Goal: Transaction & Acquisition: Purchase product/service

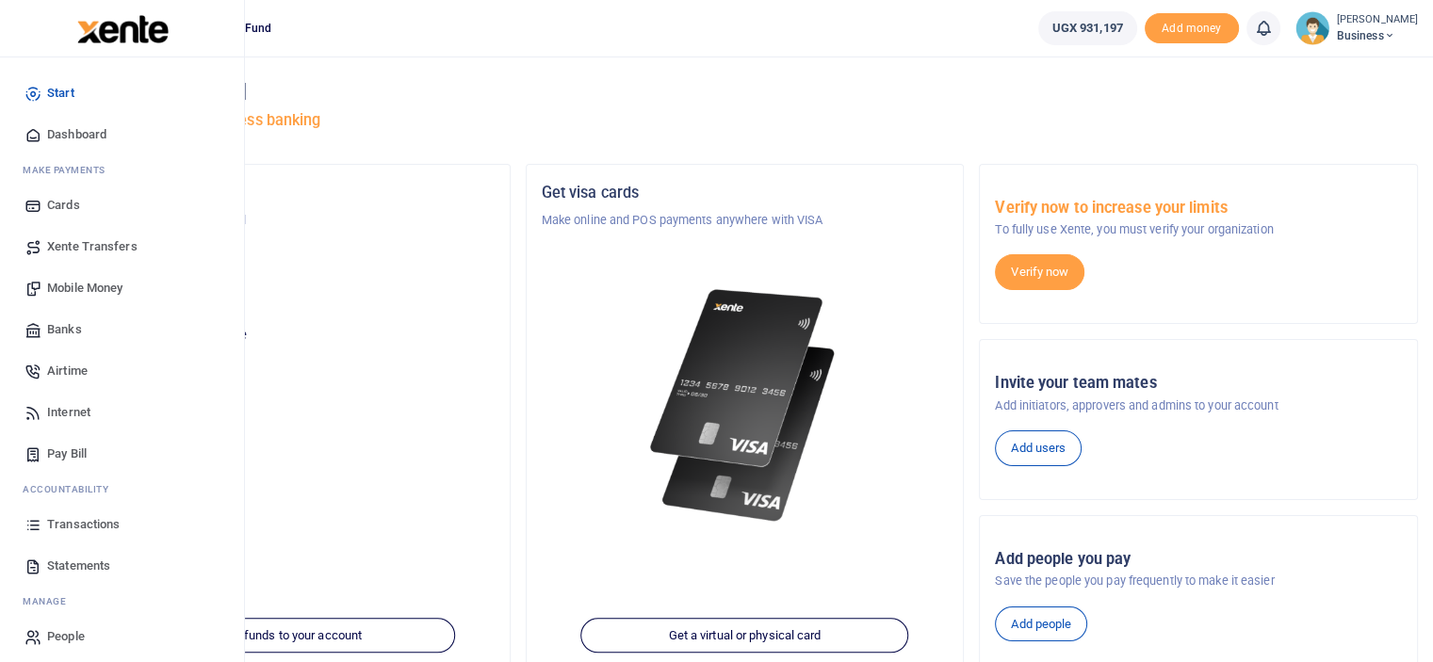
click at [68, 287] on span "Mobile Money" at bounding box center [84, 288] width 75 height 19
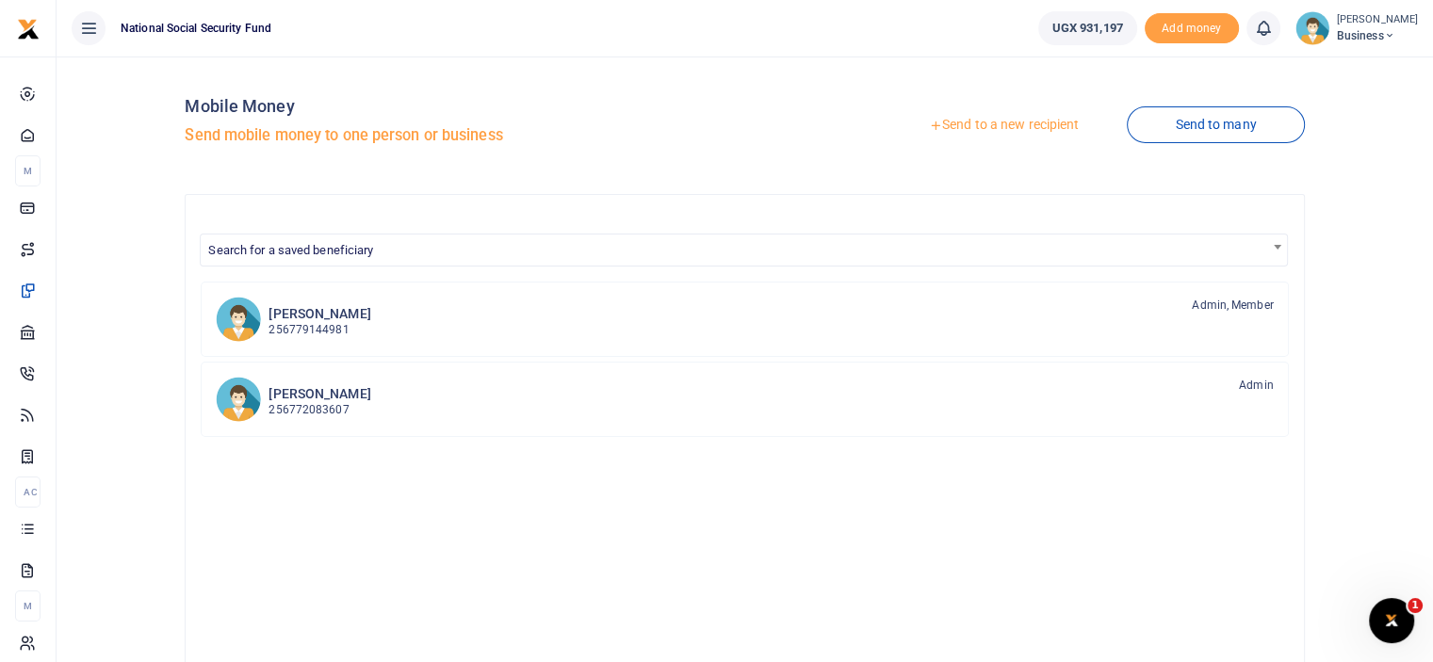
click at [1009, 129] on link "Send to a new recipient" at bounding box center [1004, 125] width 246 height 34
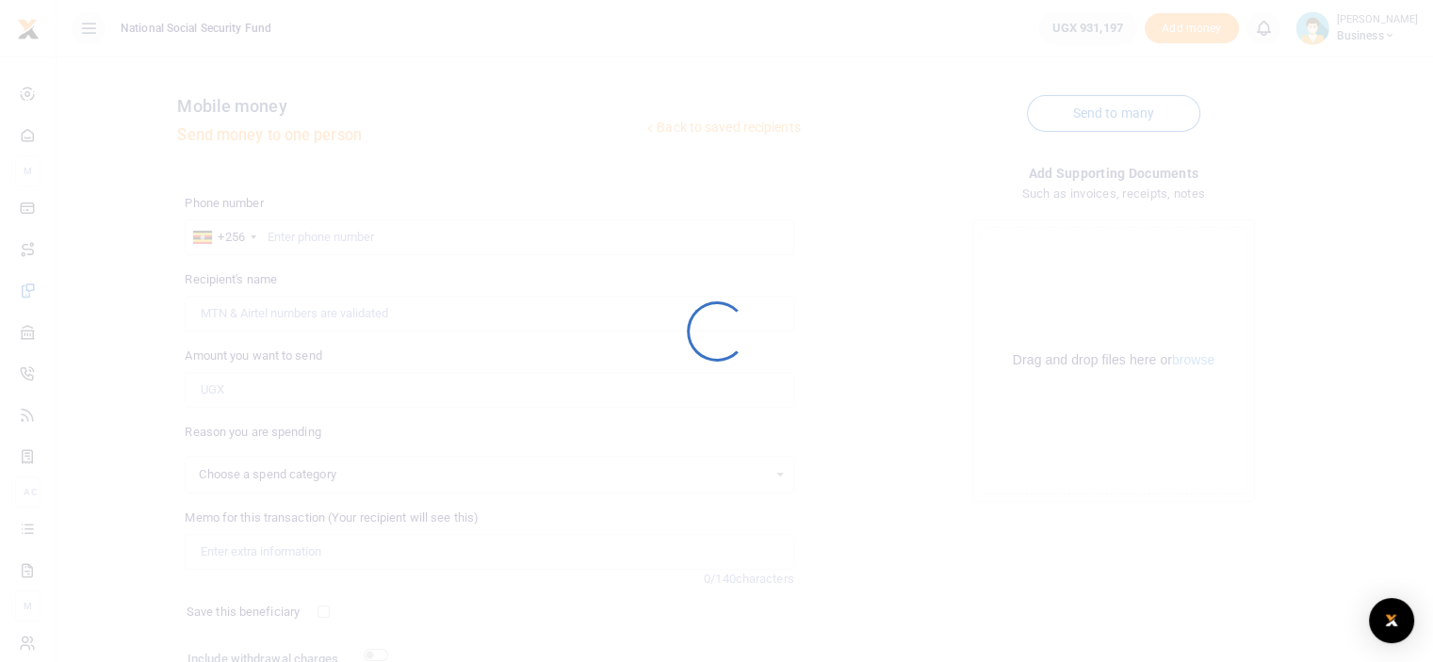
select select
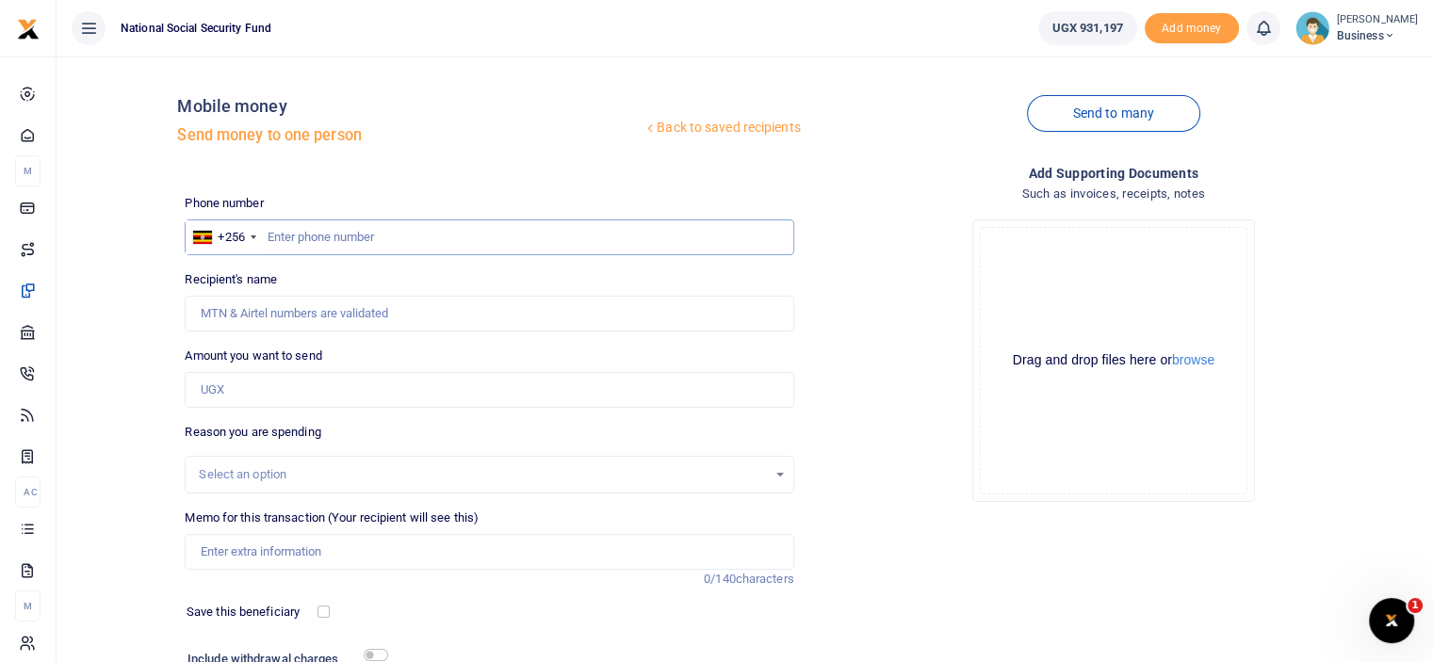
click at [282, 226] on input "text" at bounding box center [489, 238] width 609 height 36
paste input "0784418621"
type input "0784418621"
click at [268, 233] on input "0784418621" at bounding box center [489, 238] width 609 height 36
type input "John Paul Mutumba"
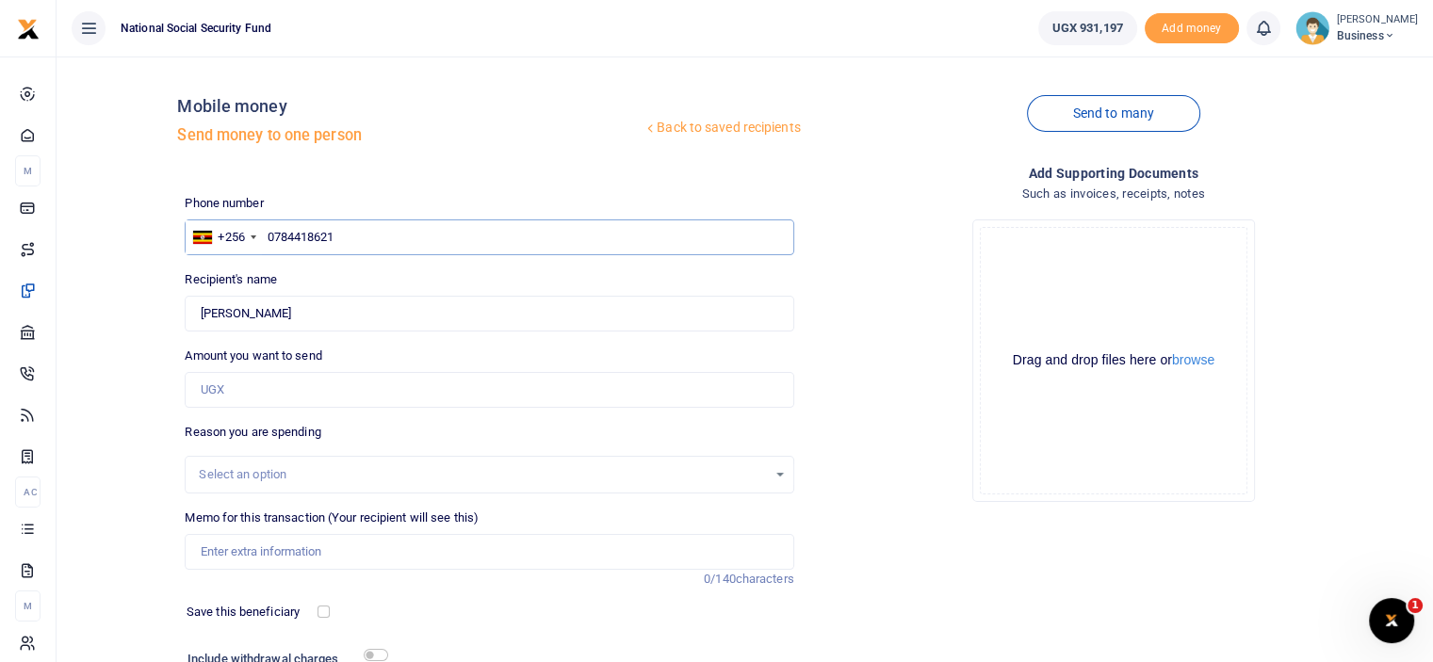
type input "0784418621"
drag, startPoint x: 232, startPoint y: 386, endPoint x: 252, endPoint y: 372, distance: 25.1
click at [231, 386] on input "Amount you want to send" at bounding box center [489, 390] width 609 height 36
type input "225,000"
click at [339, 549] on input "Memo for this transaction (Your recipient will see this)" at bounding box center [489, 552] width 609 height 36
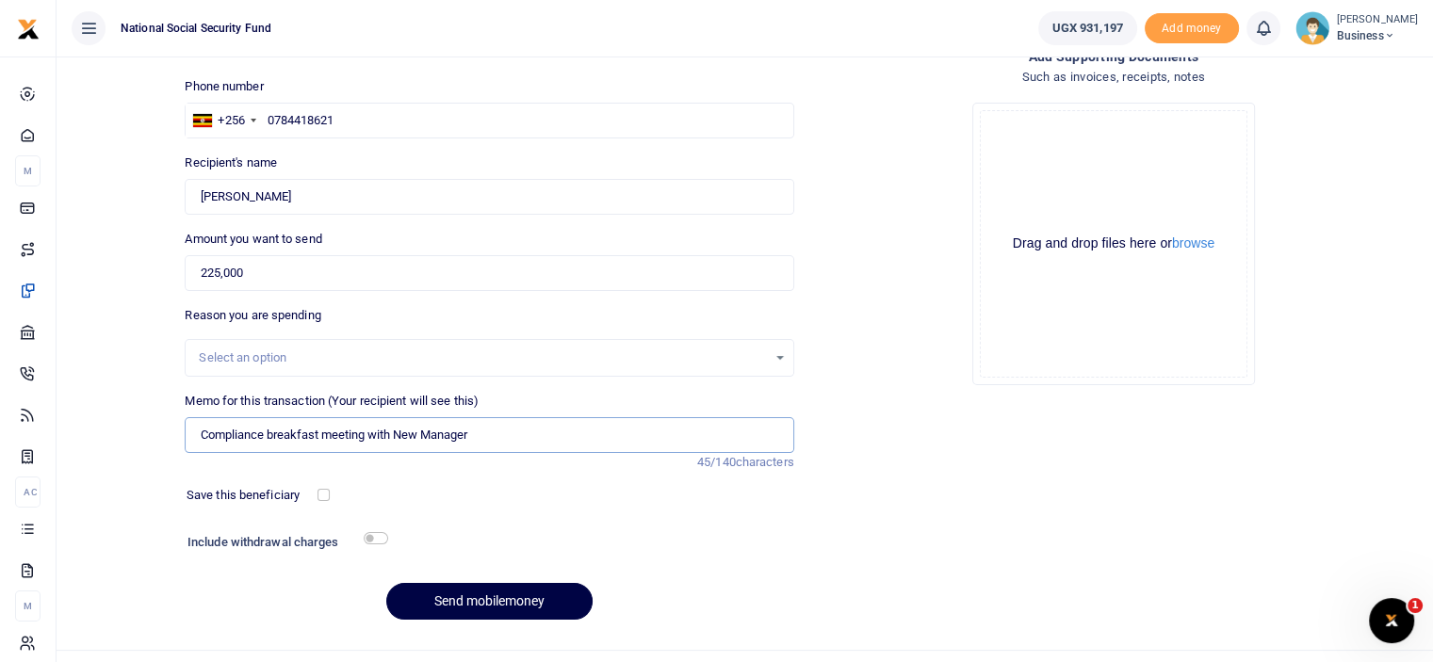
scroll to position [153, 0]
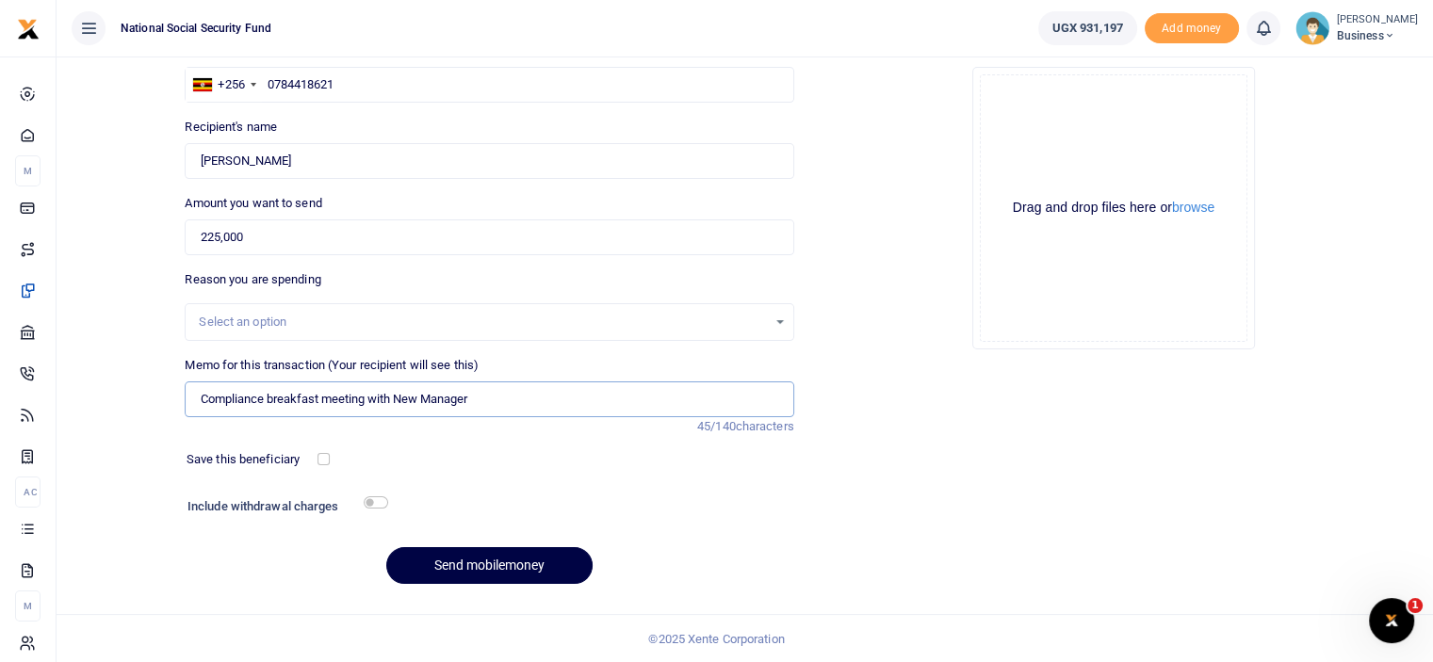
type input "Compliance breakfast meeting with New Manager"
click at [374, 508] on h6 "Include withdrawal charges" at bounding box center [283, 506] width 192 height 15
click at [377, 495] on div "Phone number +256 Uganda +256 0784418621 Phone is required. Recipient's name Fo…" at bounding box center [489, 320] width 624 height 559
click at [372, 499] on input "checkbox" at bounding box center [376, 502] width 24 height 12
checkbox input "true"
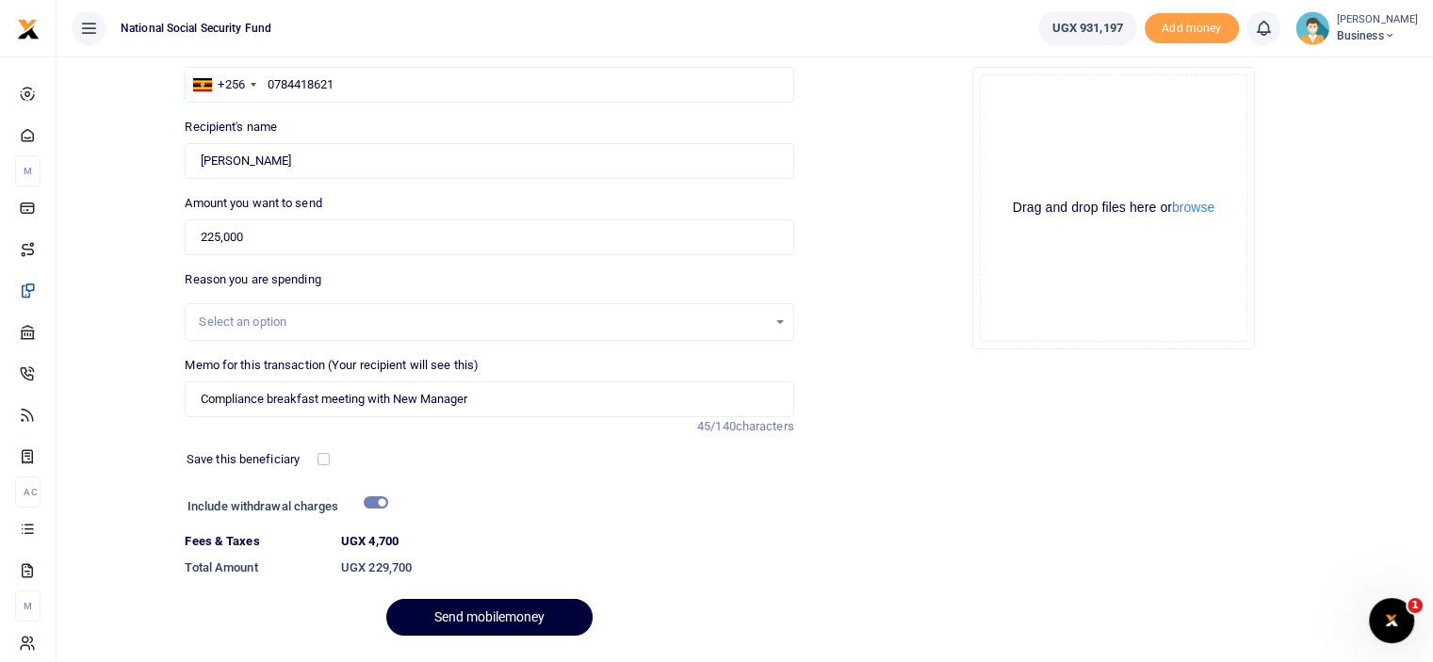
click at [518, 616] on button "Send mobilemoney" at bounding box center [489, 617] width 206 height 37
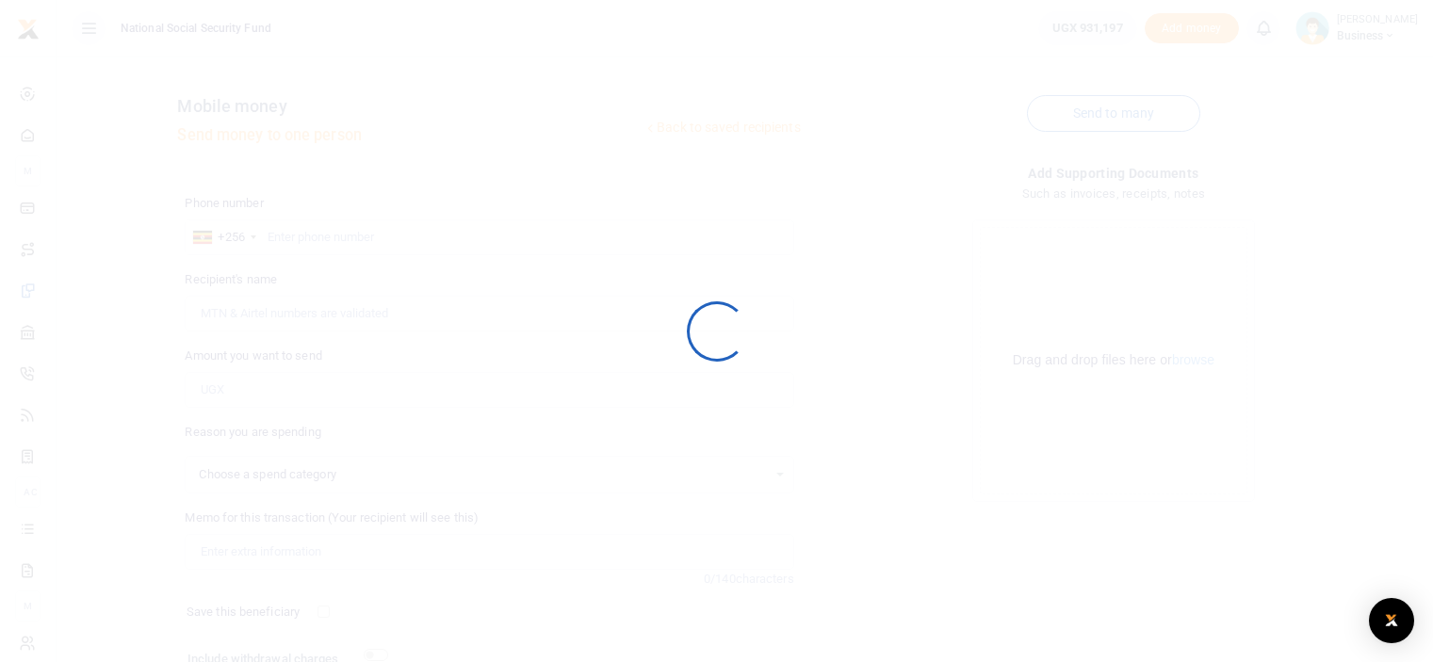
scroll to position [153, 0]
select select
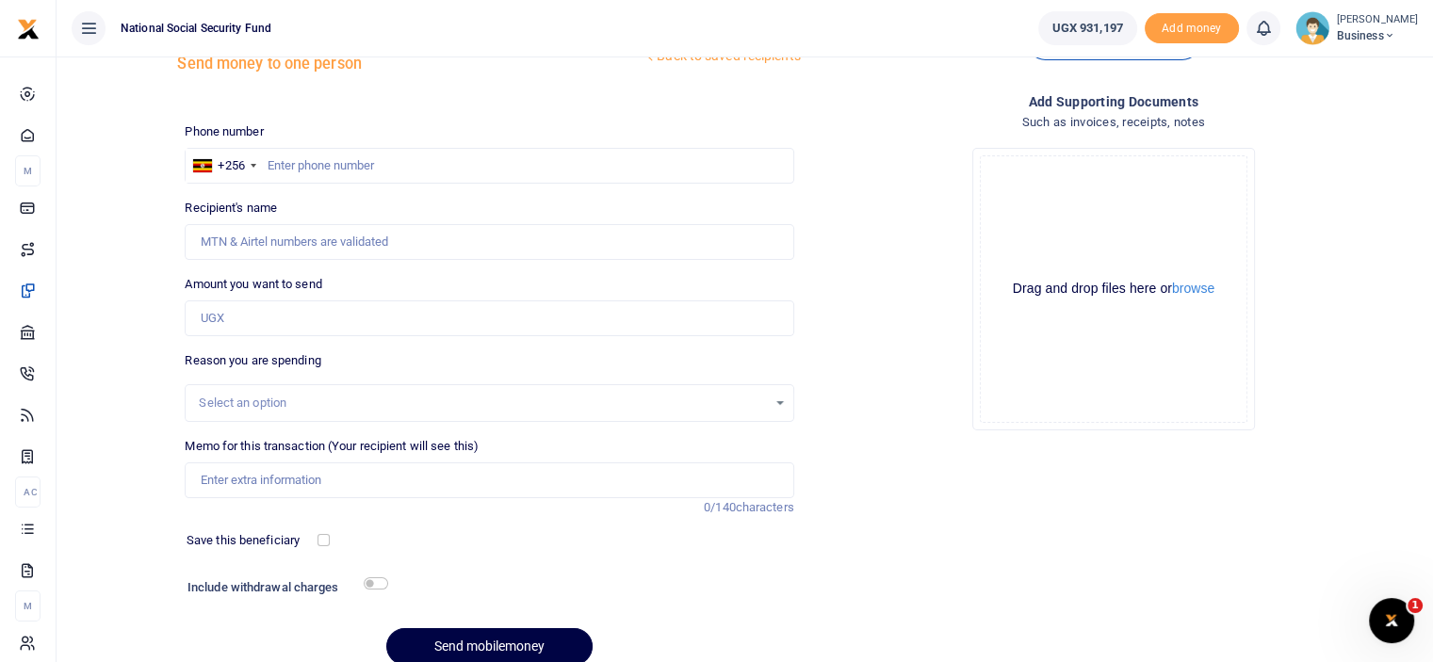
scroll to position [0, 0]
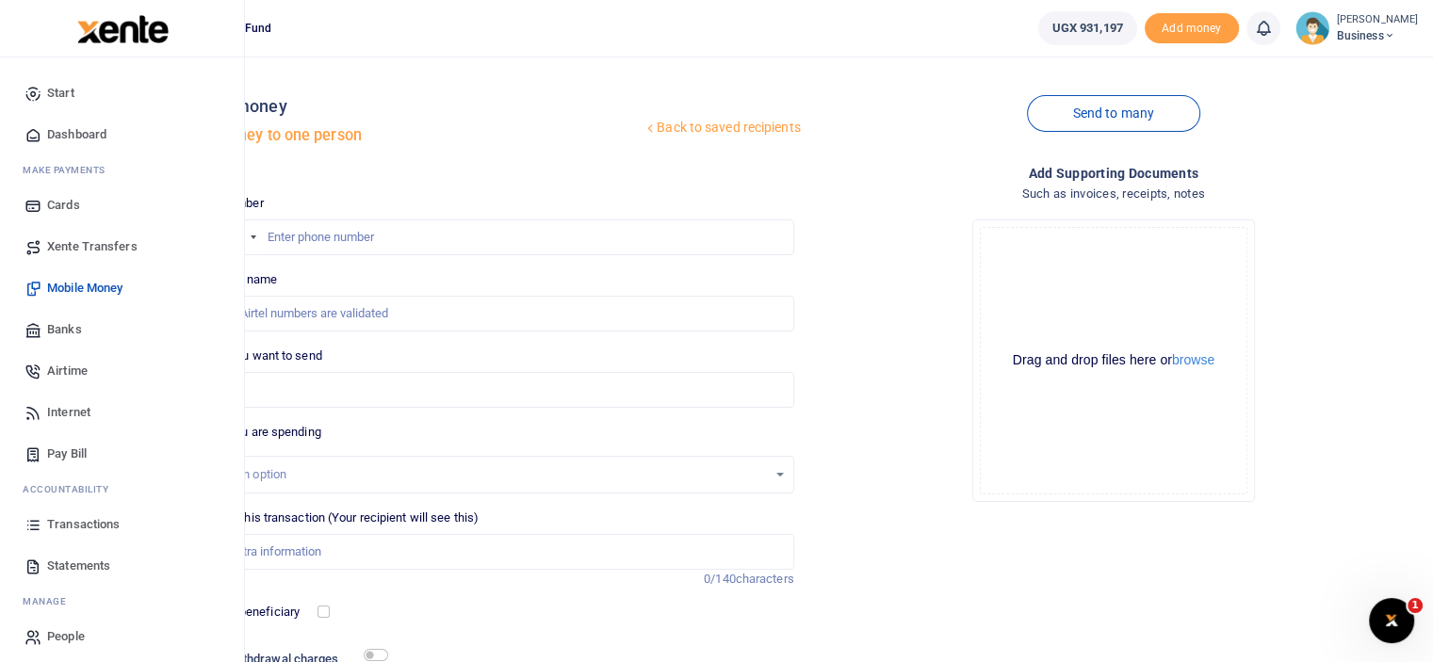
click at [79, 136] on span "Dashboard" at bounding box center [76, 134] width 59 height 19
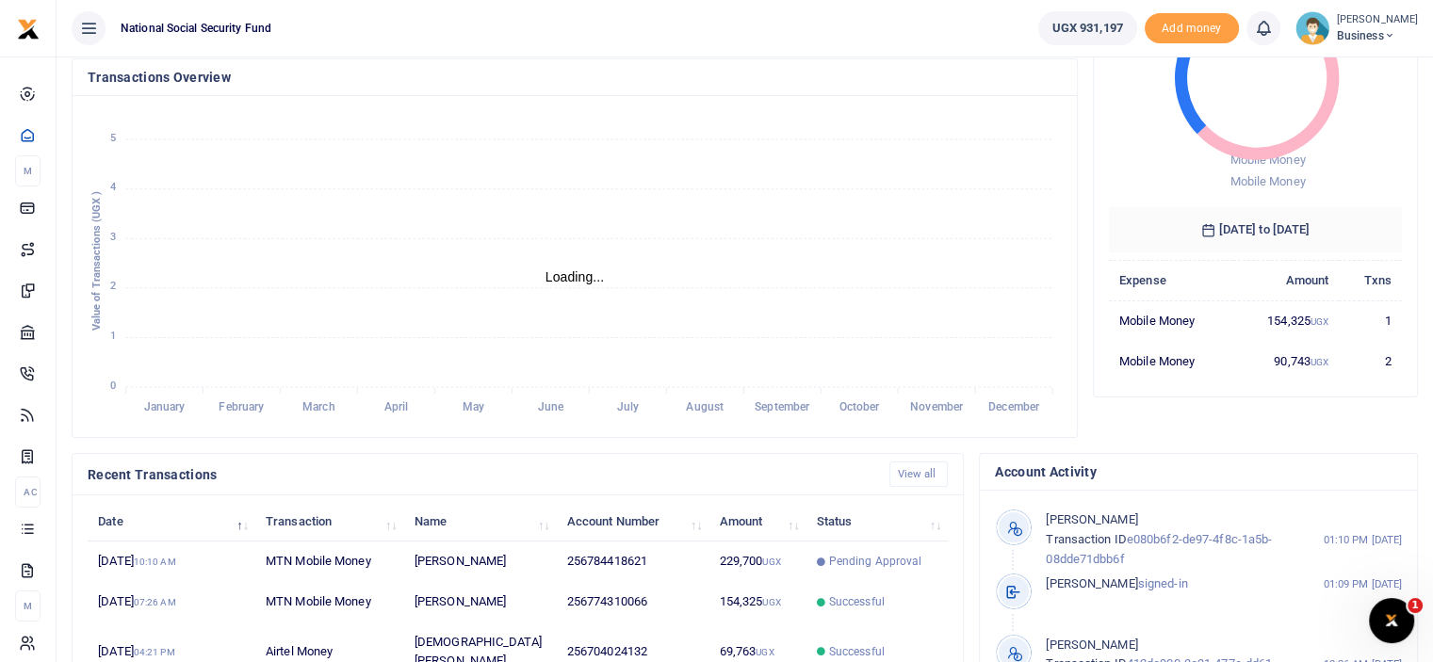
scroll to position [460, 0]
